Goal: Transaction & Acquisition: Purchase product/service

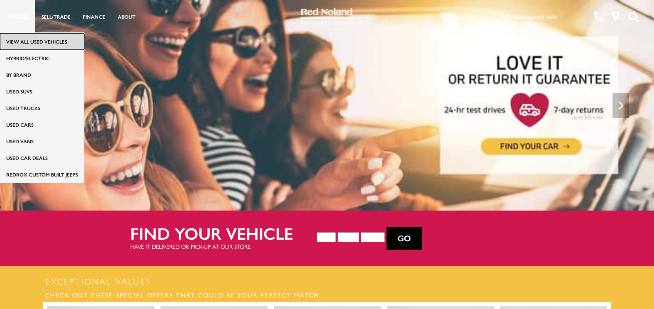
click at [26, 41] on link "View All Used Vehicles" at bounding box center [42, 41] width 84 height 17
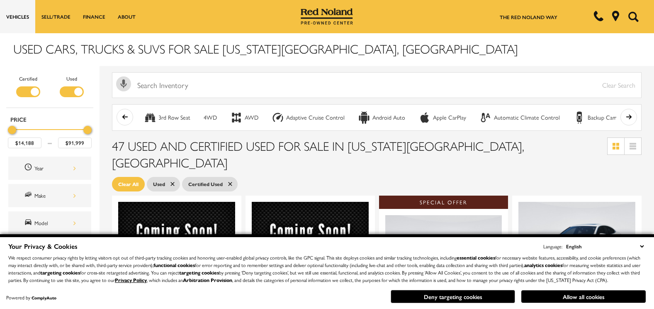
click at [26, 41] on h1 "Used Cars, Trucks & SUVs for Sale [US_STATE][GEOGRAPHIC_DATA], [GEOGRAPHIC_DATA]" at bounding box center [327, 51] width 654 height 20
click at [93, 171] on div "Certified Used Type Price $14,188 $91,999 Year Make Model Trim Features Fueltyp…" at bounding box center [50, 281] width 100 height 430
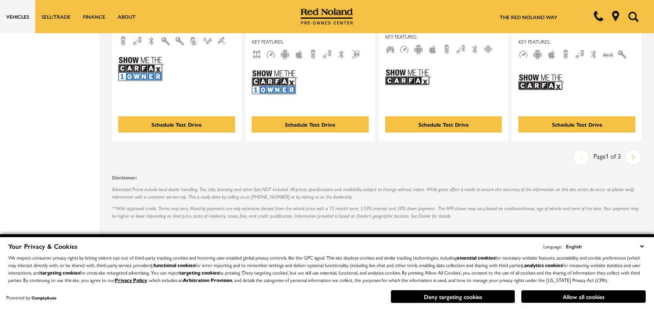
scroll to position [1793, 0]
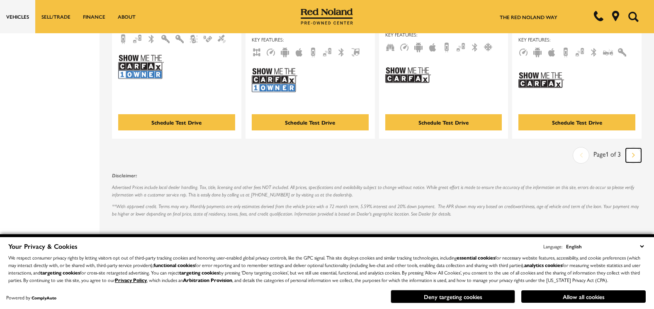
click at [636, 148] on link "Next" at bounding box center [633, 155] width 15 height 14
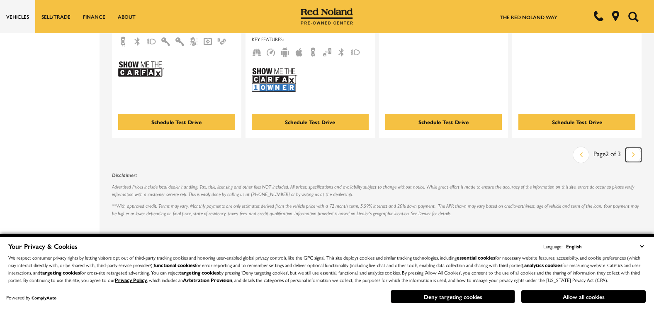
scroll to position [1876, 0]
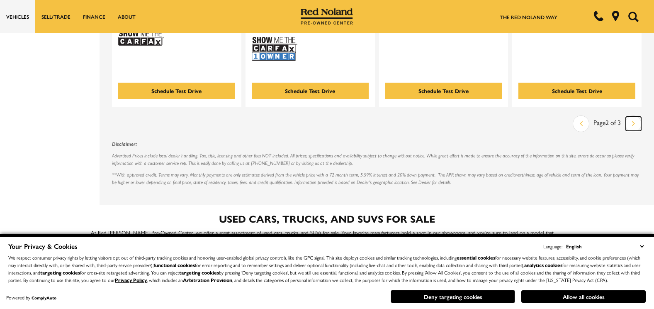
click at [635, 119] on icon "next page" at bounding box center [633, 123] width 3 height 13
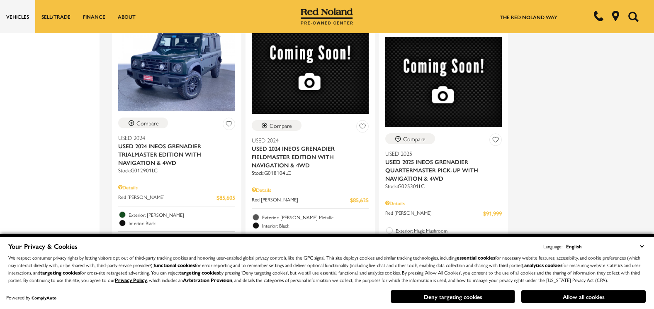
scroll to position [498, 0]
